Goal: Information Seeking & Learning: Check status

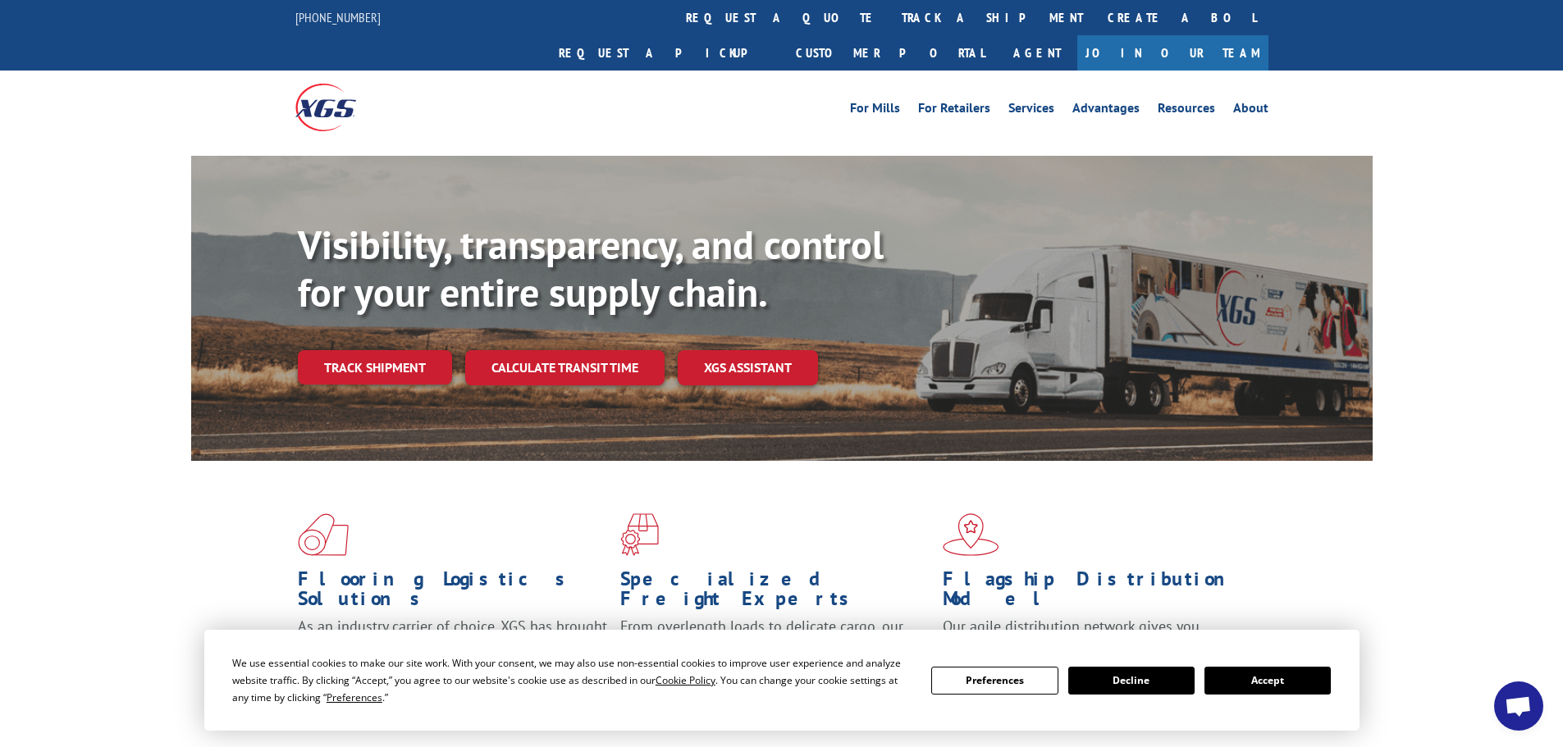
click at [372, 350] on link "Track shipment" at bounding box center [375, 367] width 154 height 34
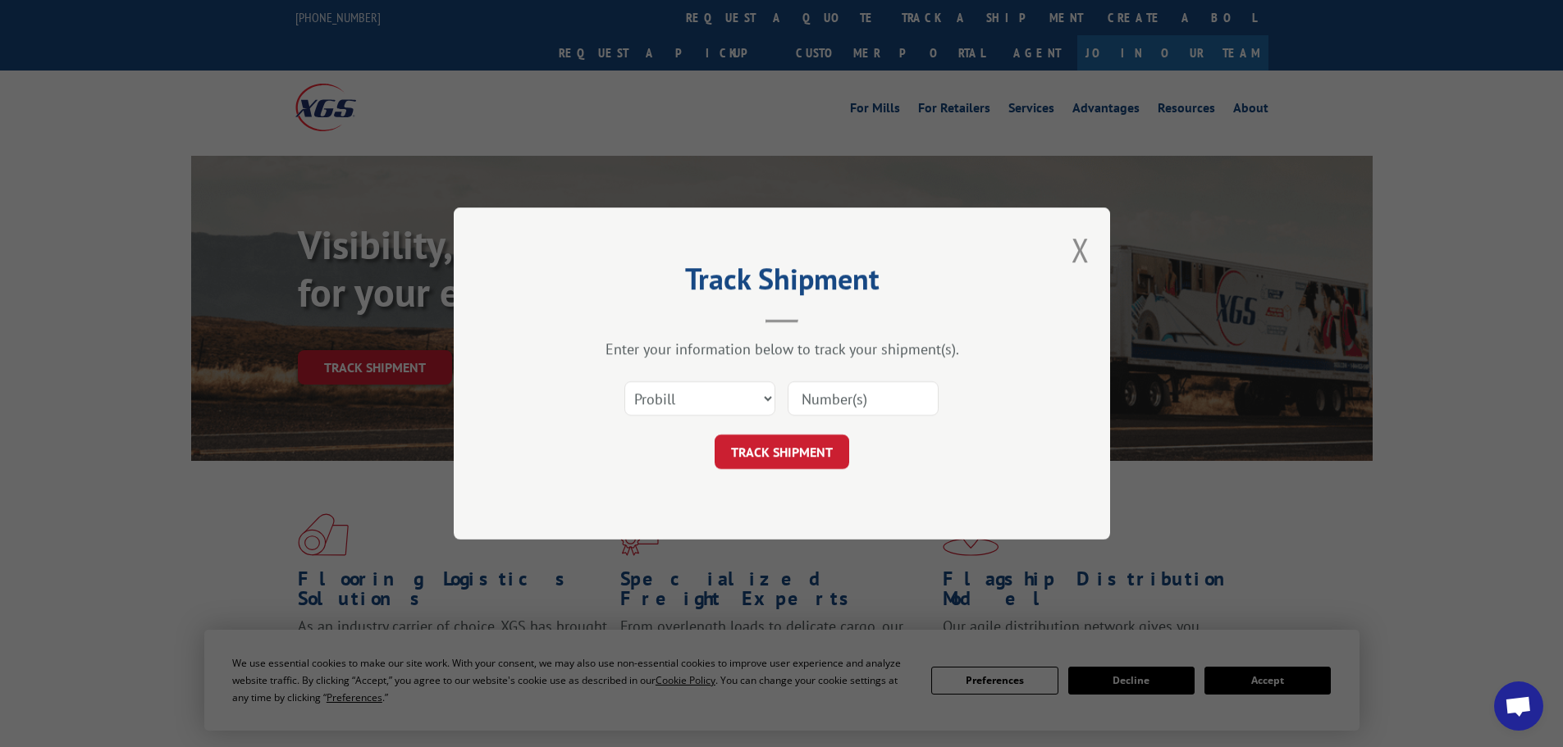
click at [794, 395] on input at bounding box center [862, 398] width 151 height 34
paste input "PO141935"
type input "PO141935"
click at [804, 440] on button "TRACK SHIPMENT" at bounding box center [781, 452] width 135 height 34
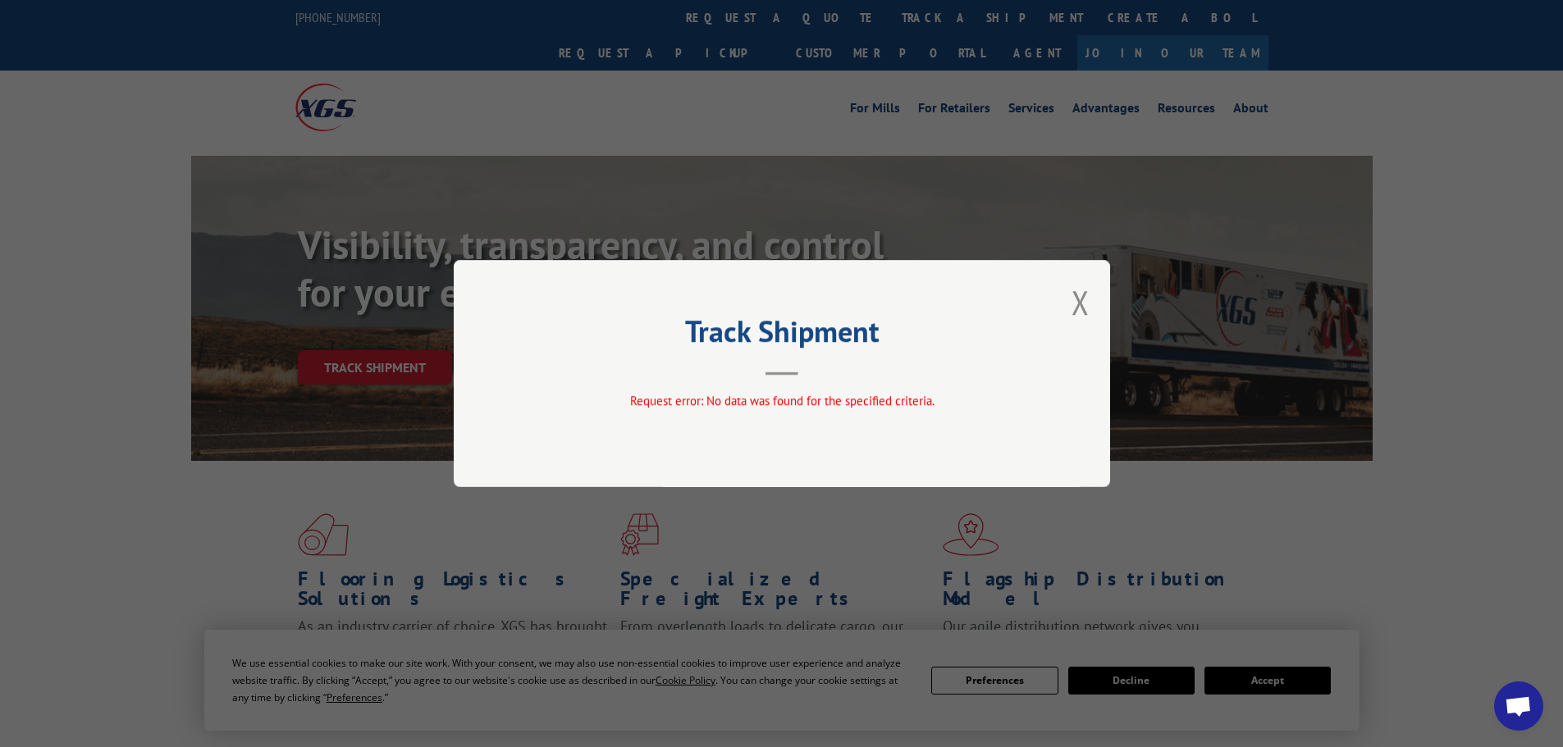
click at [1070, 306] on div "Track Shipment Request error: No data was found for the specified criteria." at bounding box center [782, 373] width 656 height 227
click at [1075, 304] on button "Close modal" at bounding box center [1080, 302] width 18 height 43
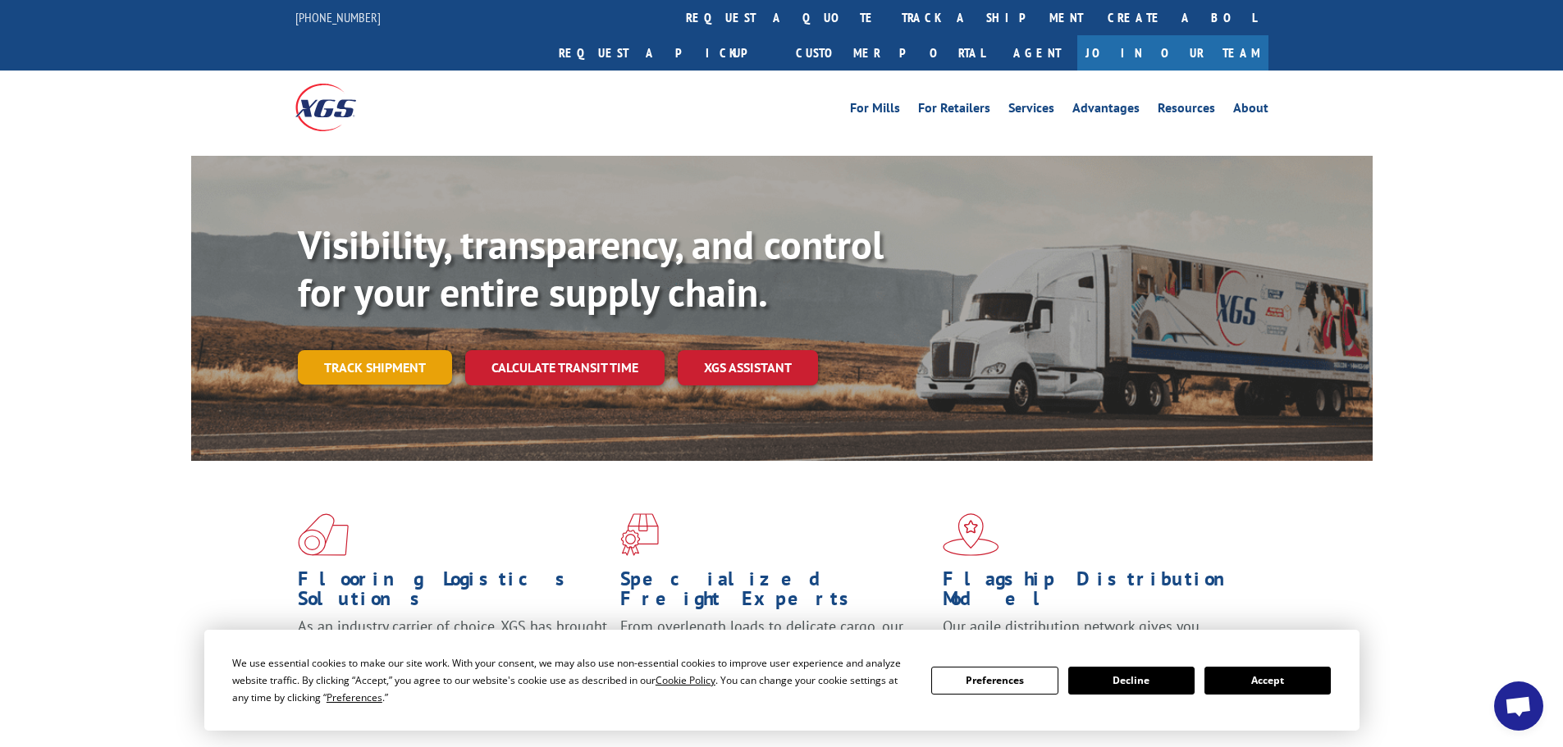
click at [388, 350] on link "Track shipment" at bounding box center [375, 367] width 154 height 34
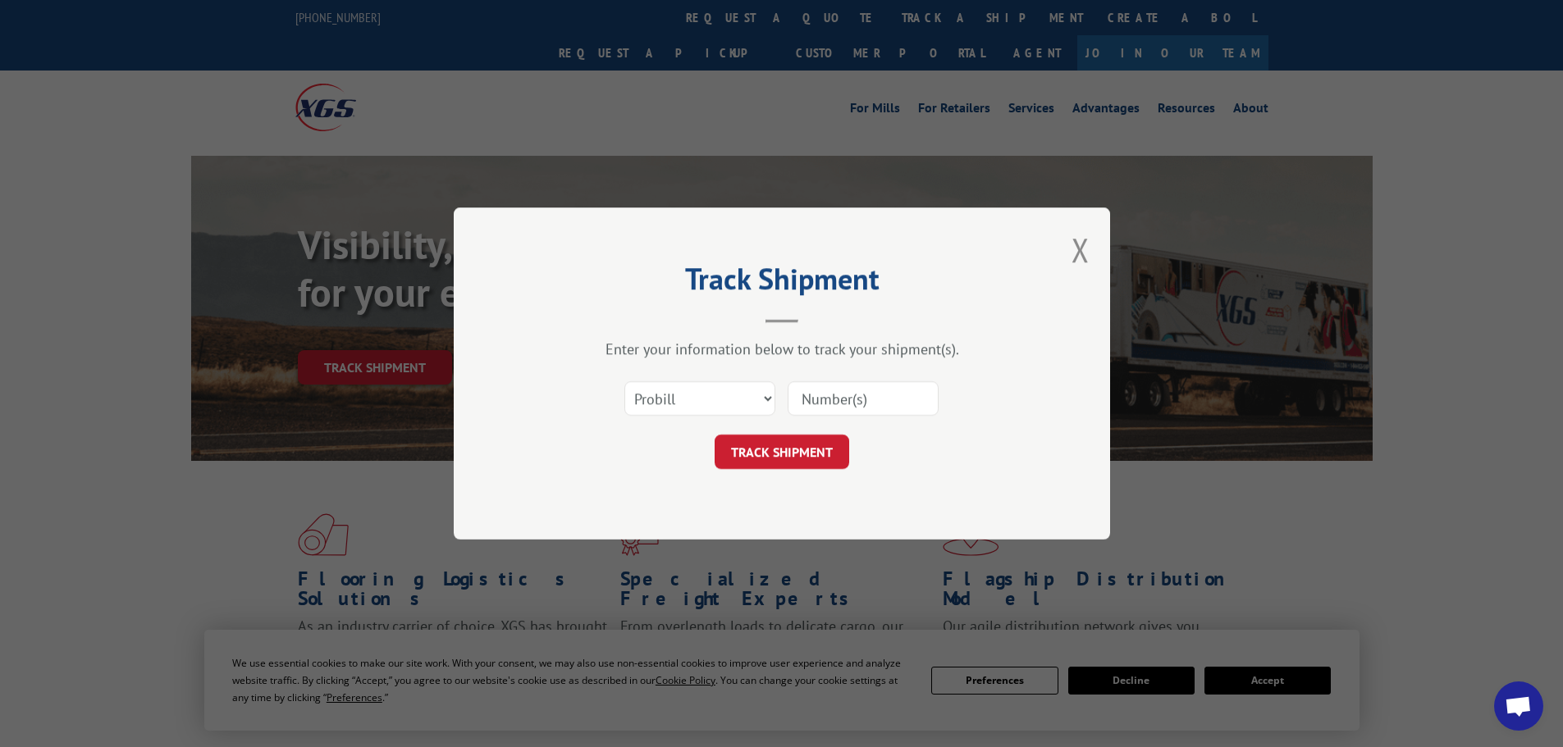
click at [827, 390] on input at bounding box center [862, 398] width 151 height 34
paste input "17496564"
type input "17496564"
click at [796, 440] on button "TRACK SHIPMENT" at bounding box center [781, 452] width 135 height 34
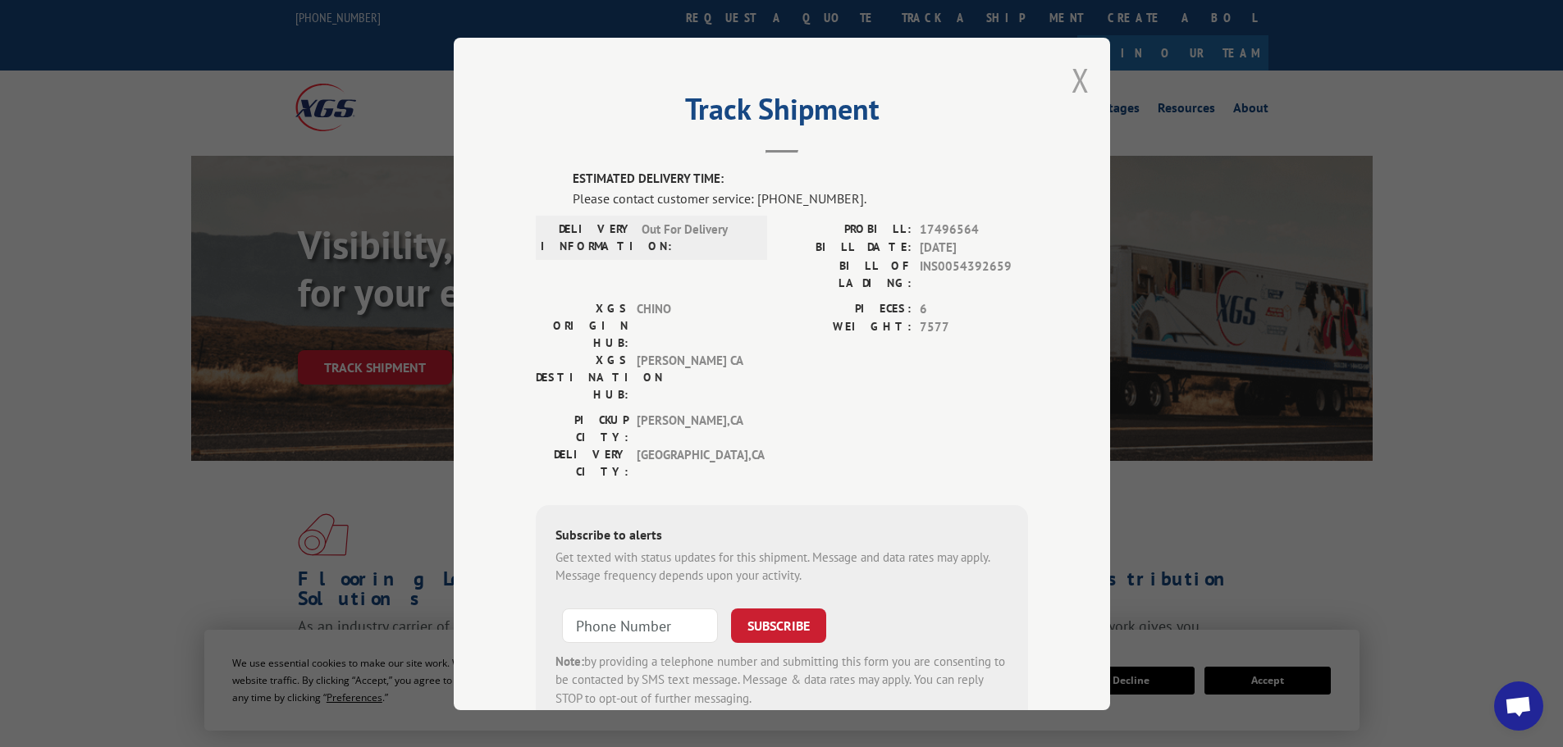
click at [1071, 77] on button "Close modal" at bounding box center [1080, 79] width 18 height 43
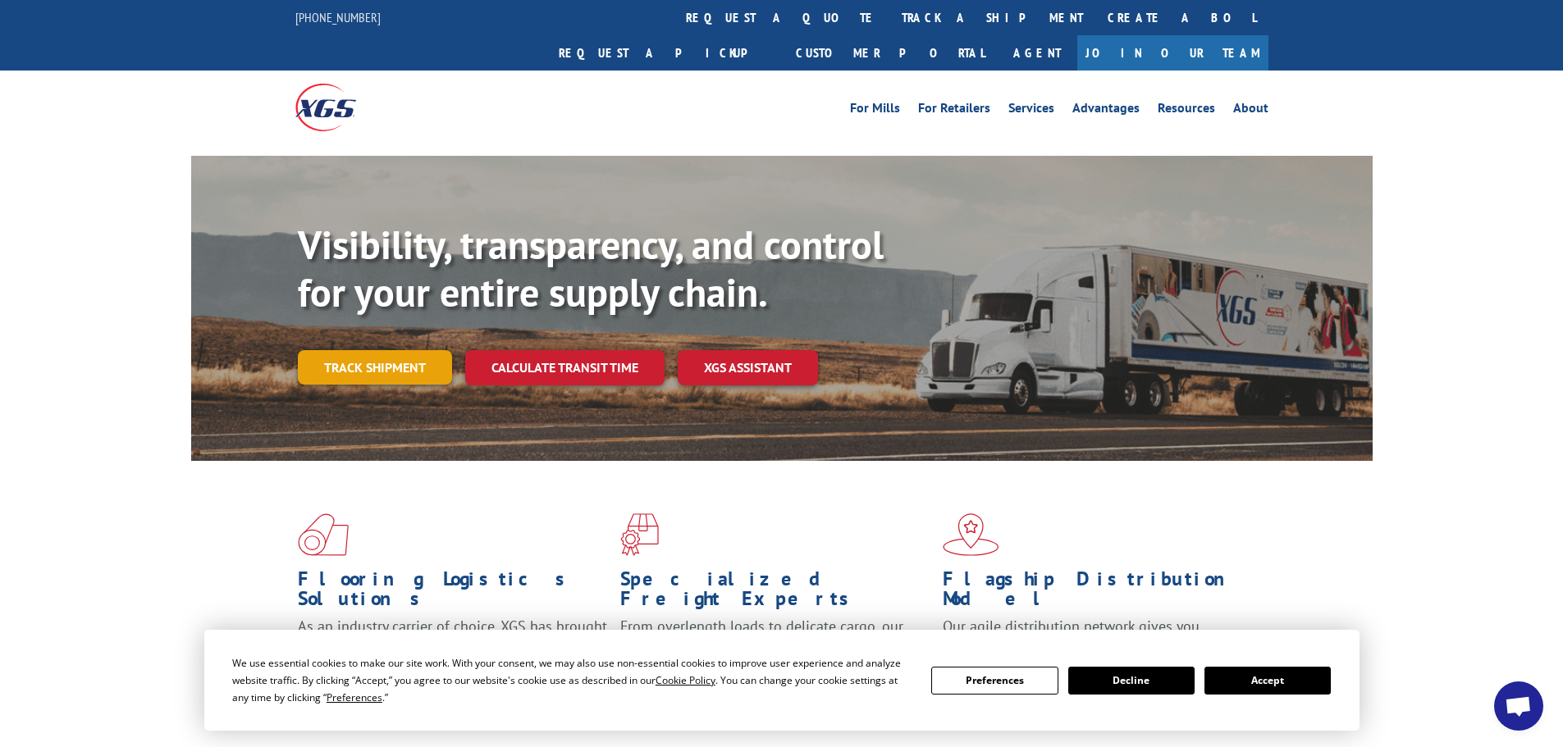
click at [410, 350] on link "Track shipment" at bounding box center [375, 367] width 154 height 34
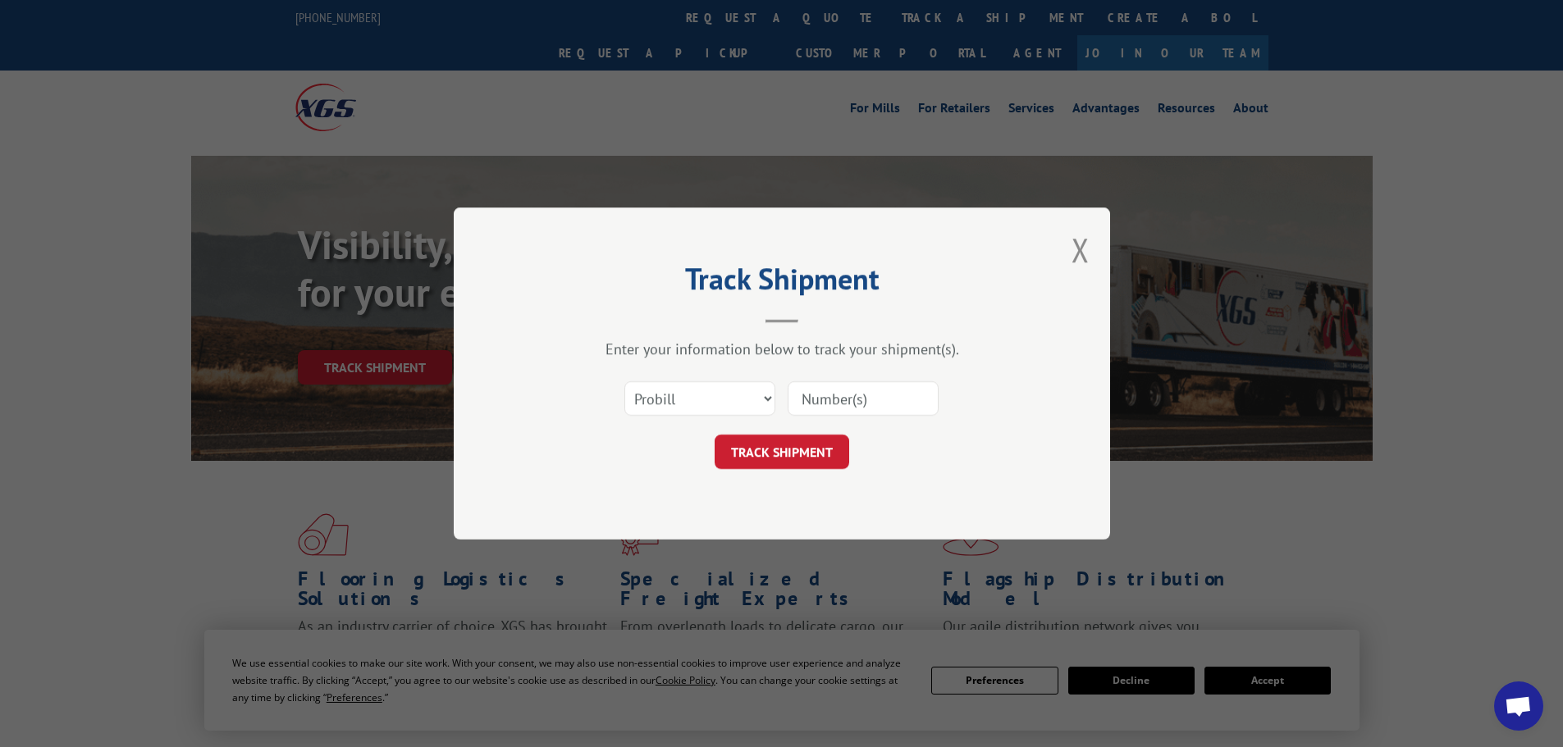
click at [810, 404] on input at bounding box center [862, 398] width 151 height 34
paste input "16566617"
type input "16566617"
click at [843, 447] on button "TRACK SHIPMENT" at bounding box center [781, 452] width 135 height 34
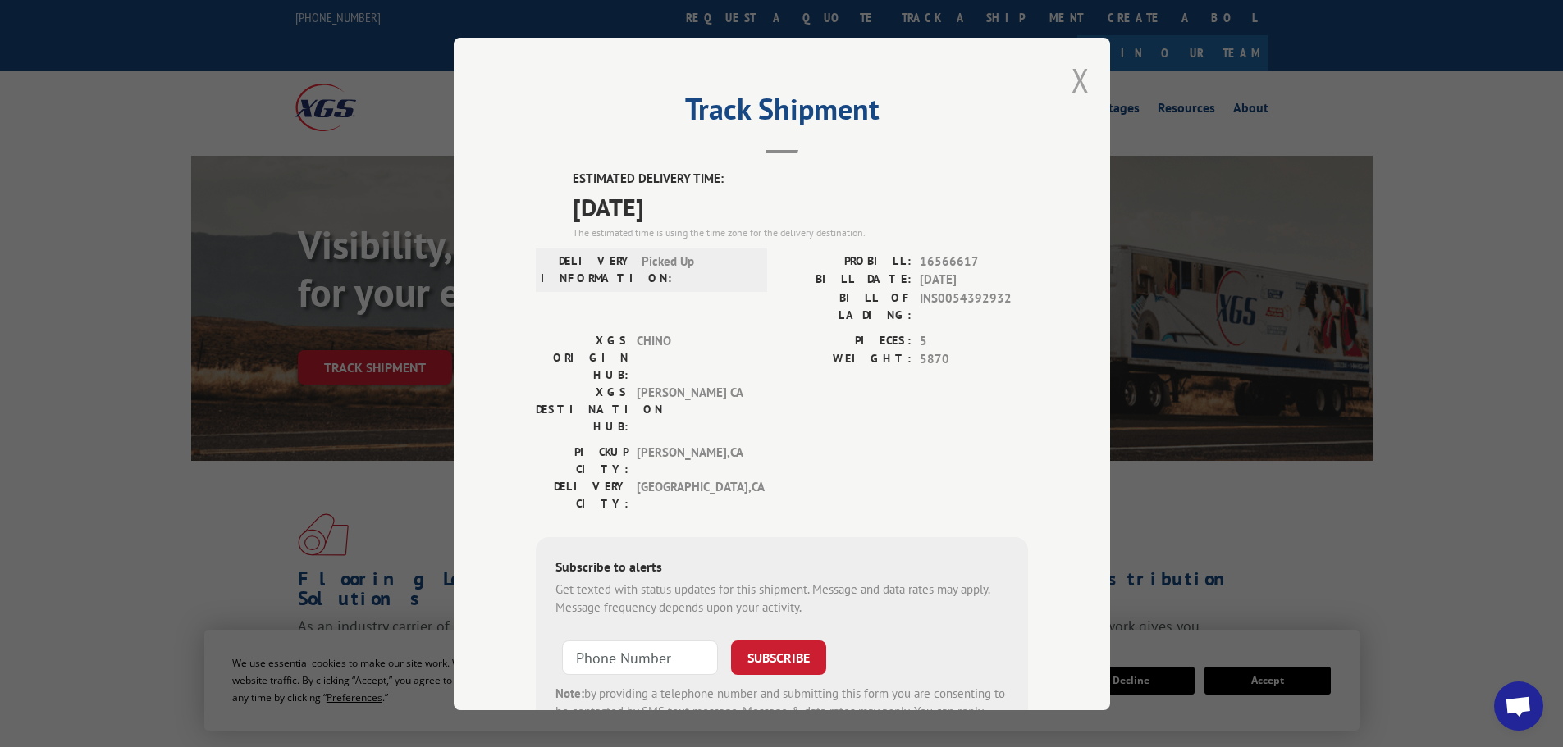
click at [1079, 85] on button "Close modal" at bounding box center [1080, 79] width 18 height 43
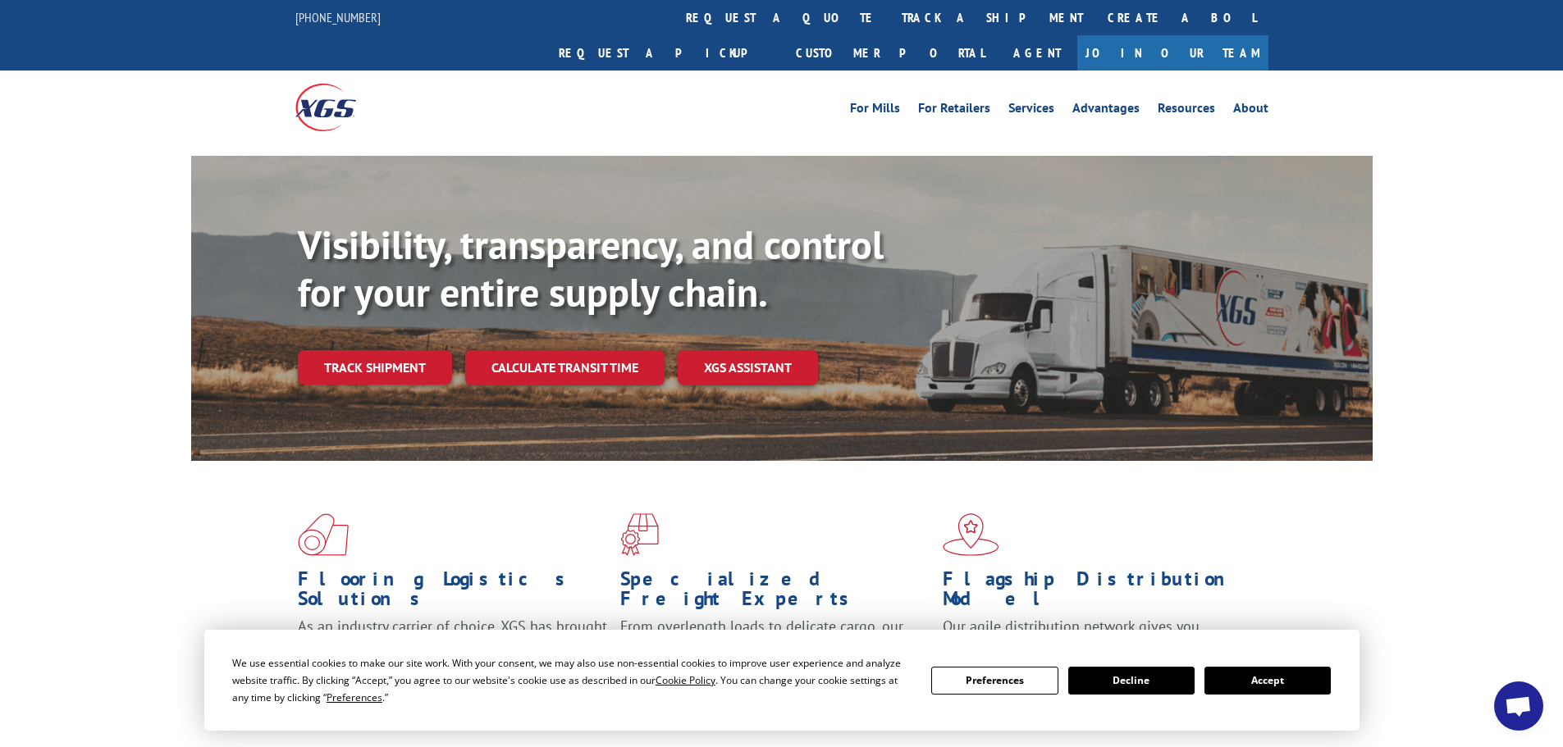
click at [1444, 170] on div "Visibility, transparency, and control for your entire supply chain. Track shipm…" at bounding box center [781, 324] width 1563 height 337
